Goal: Transaction & Acquisition: Purchase product/service

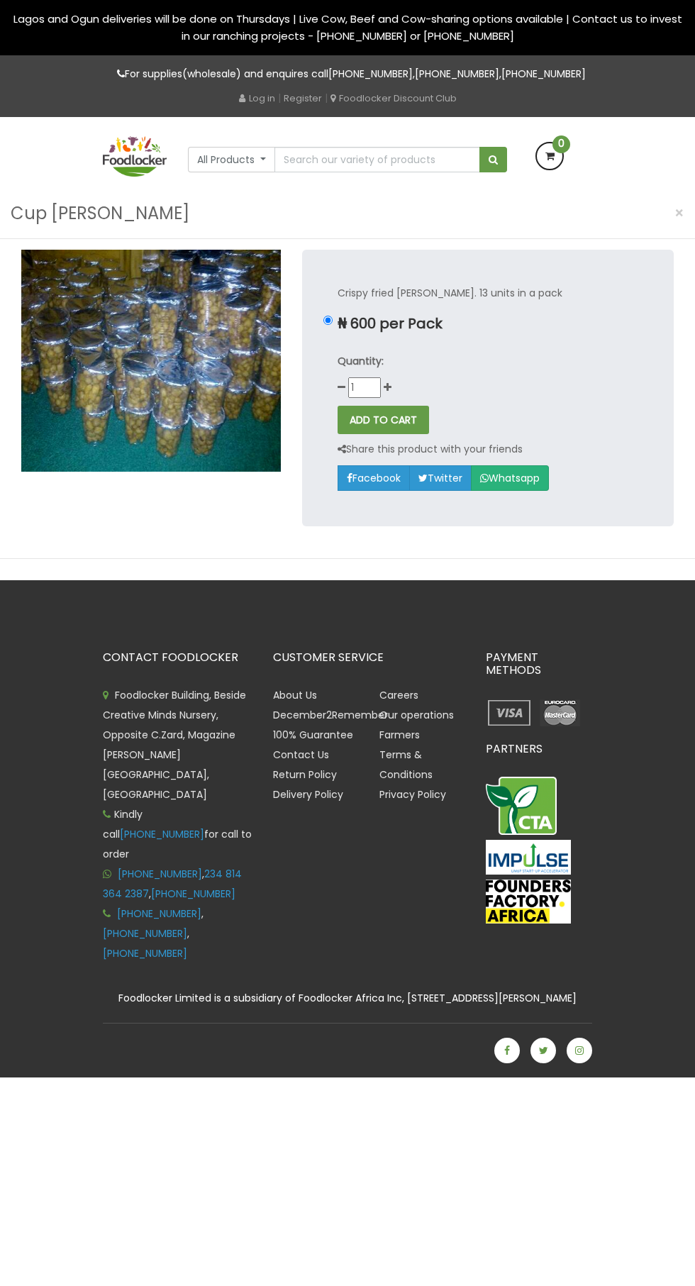
click at [134, 381] on img at bounding box center [151, 361] width 260 height 222
click at [140, 424] on img at bounding box center [151, 361] width 260 height 222
click at [165, 376] on img at bounding box center [151, 361] width 260 height 222
click at [131, 392] on img at bounding box center [151, 361] width 260 height 222
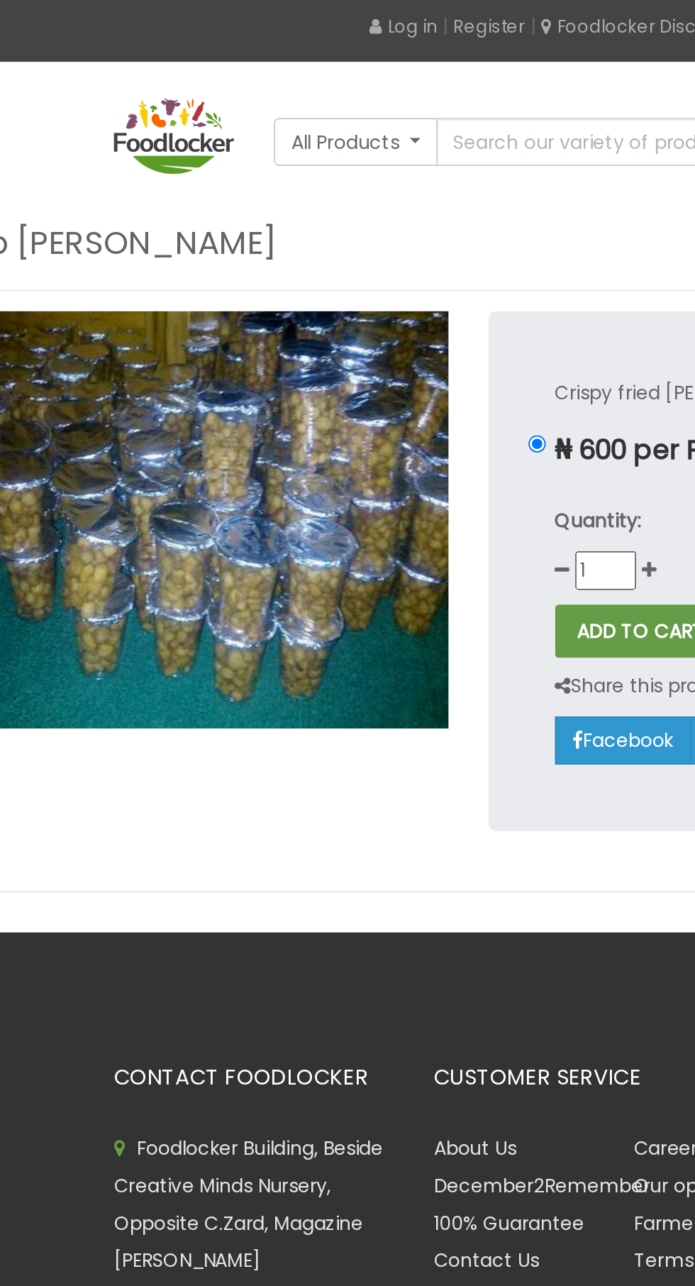
click at [203, 413] on img at bounding box center [151, 361] width 260 height 222
click at [145, 363] on img at bounding box center [151, 361] width 260 height 222
click at [145, 372] on img at bounding box center [151, 361] width 260 height 222
